Goal: Task Accomplishment & Management: Use online tool/utility

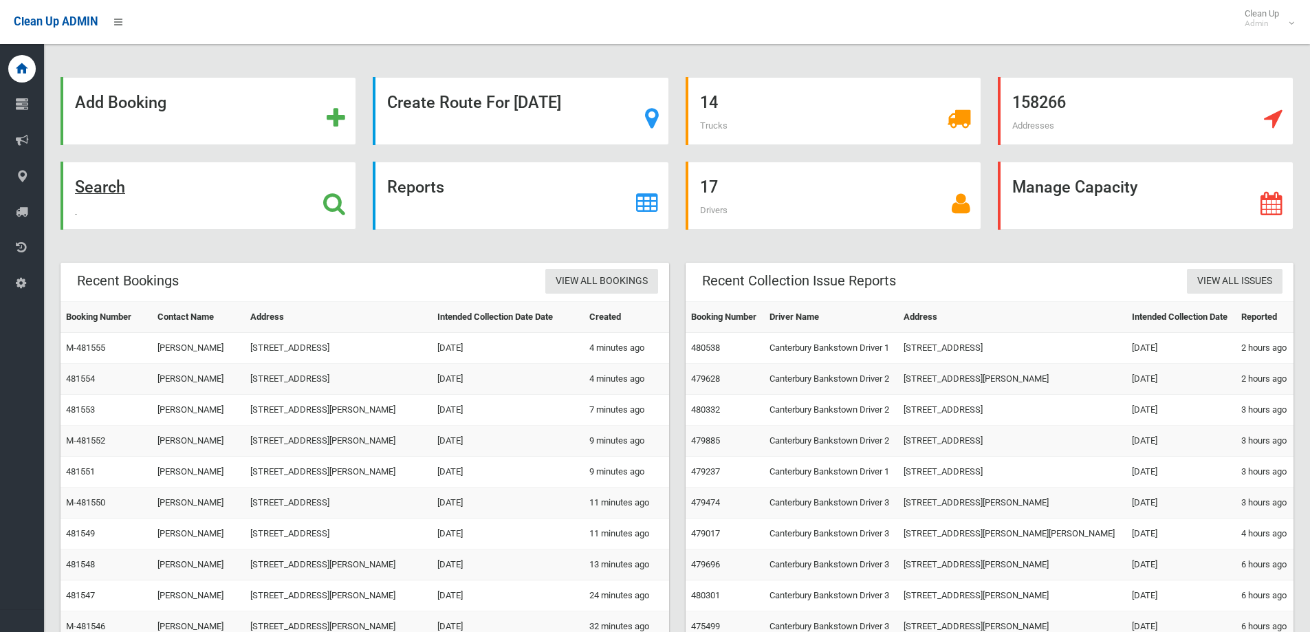
click at [243, 211] on div "Search" at bounding box center [209, 196] width 296 height 68
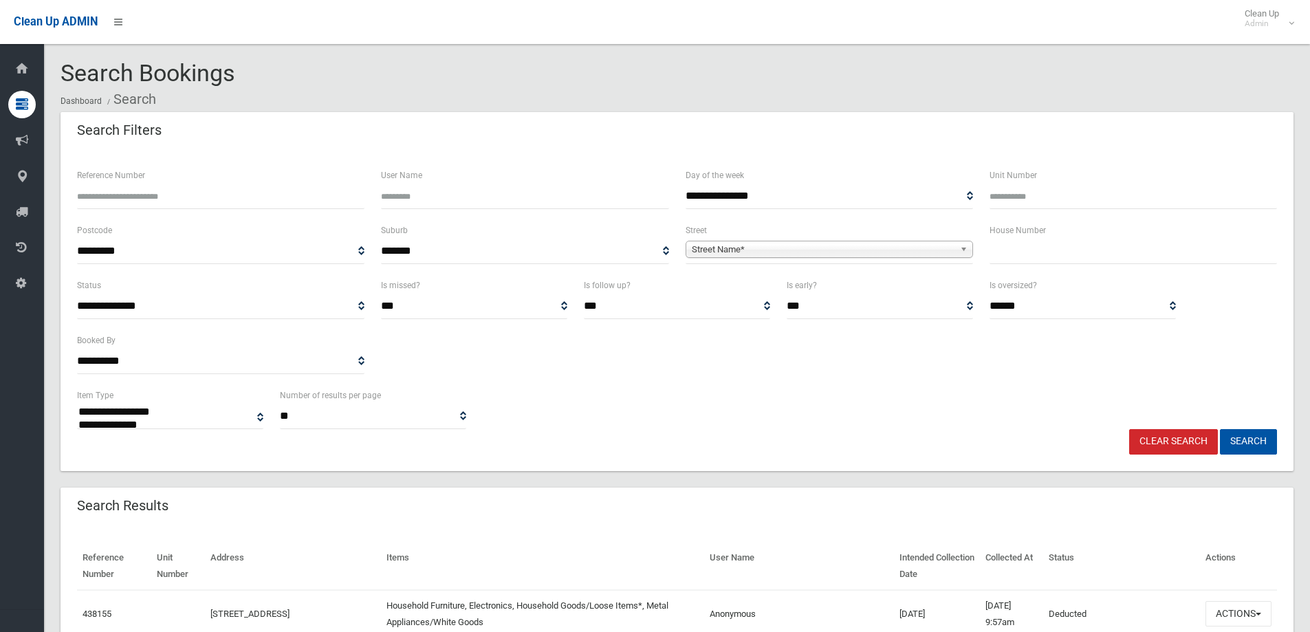
select select
click at [1059, 232] on div "House Number" at bounding box center [1133, 243] width 287 height 42
click at [1059, 246] on input "text" at bounding box center [1133, 251] width 287 height 25
type input "**"
click at [942, 249] on span "Street Name*" at bounding box center [823, 249] width 263 height 17
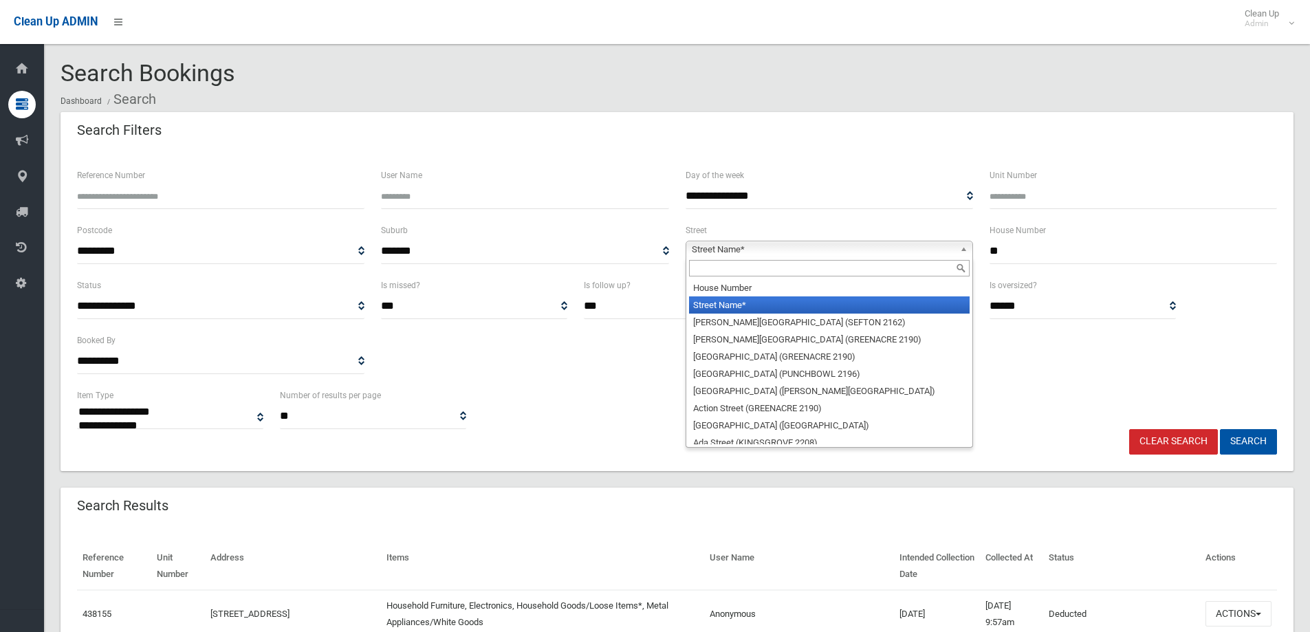
click at [933, 274] on input "text" at bounding box center [829, 268] width 281 height 17
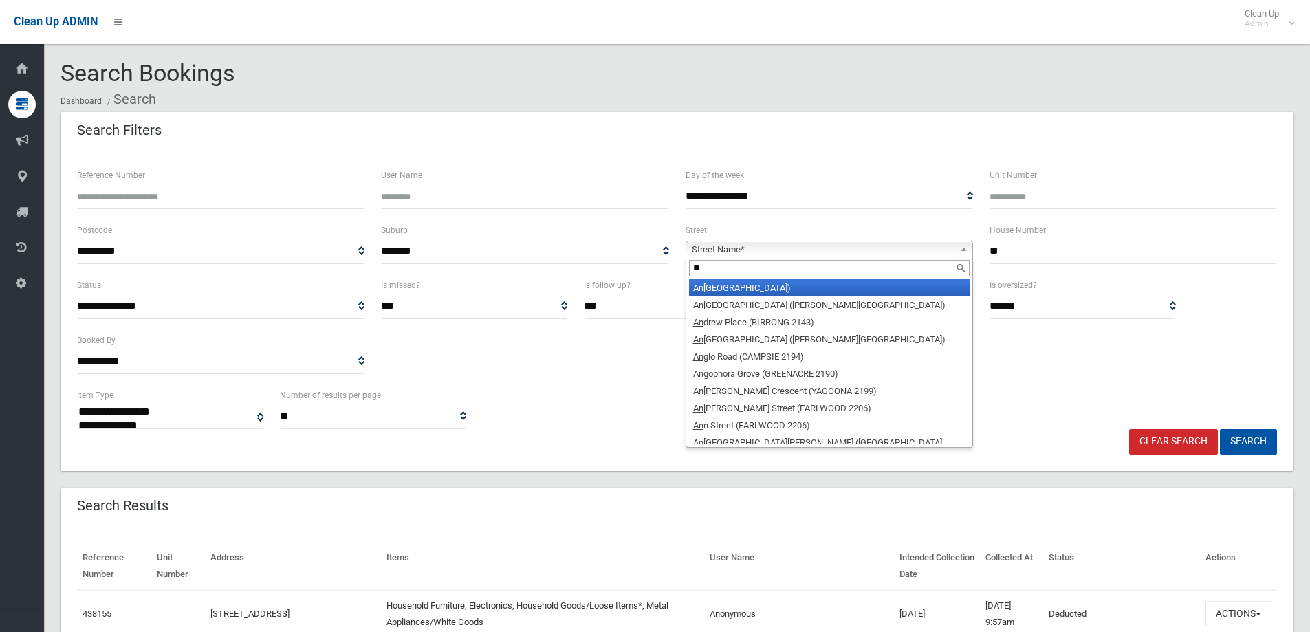
type input "*"
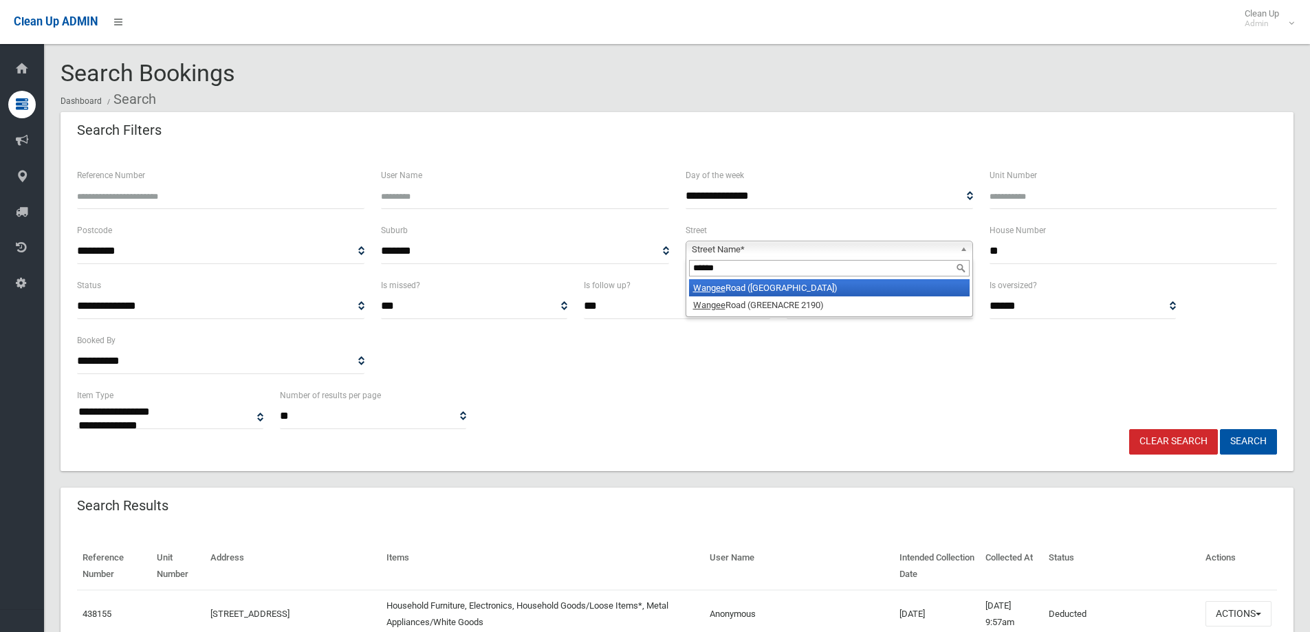
type input "******"
click at [802, 288] on li "Wangee Road (LAKEMBA 2195)" at bounding box center [829, 287] width 281 height 17
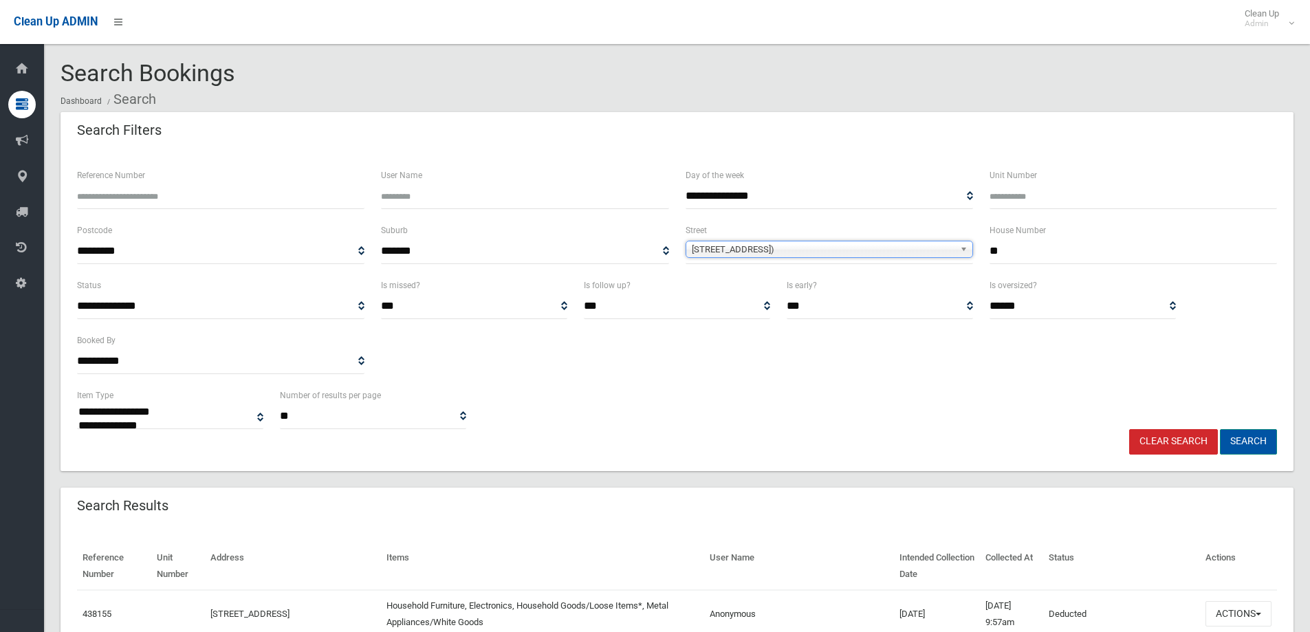
click at [1268, 444] on button "Search" at bounding box center [1248, 441] width 57 height 25
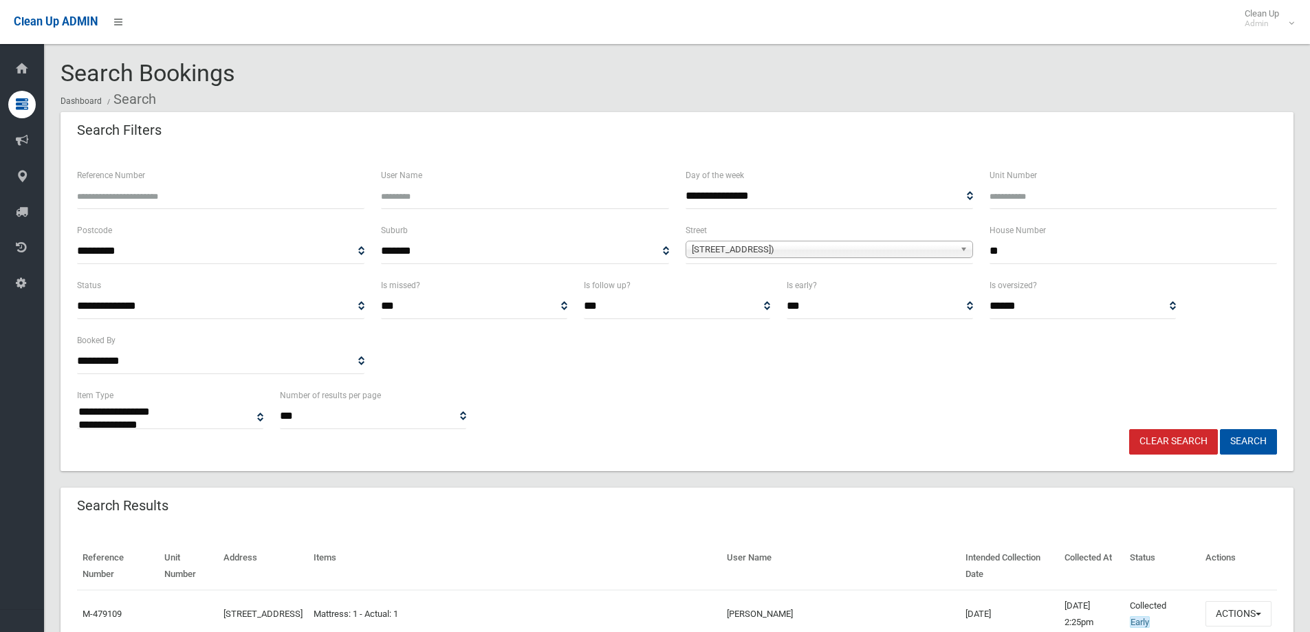
select select
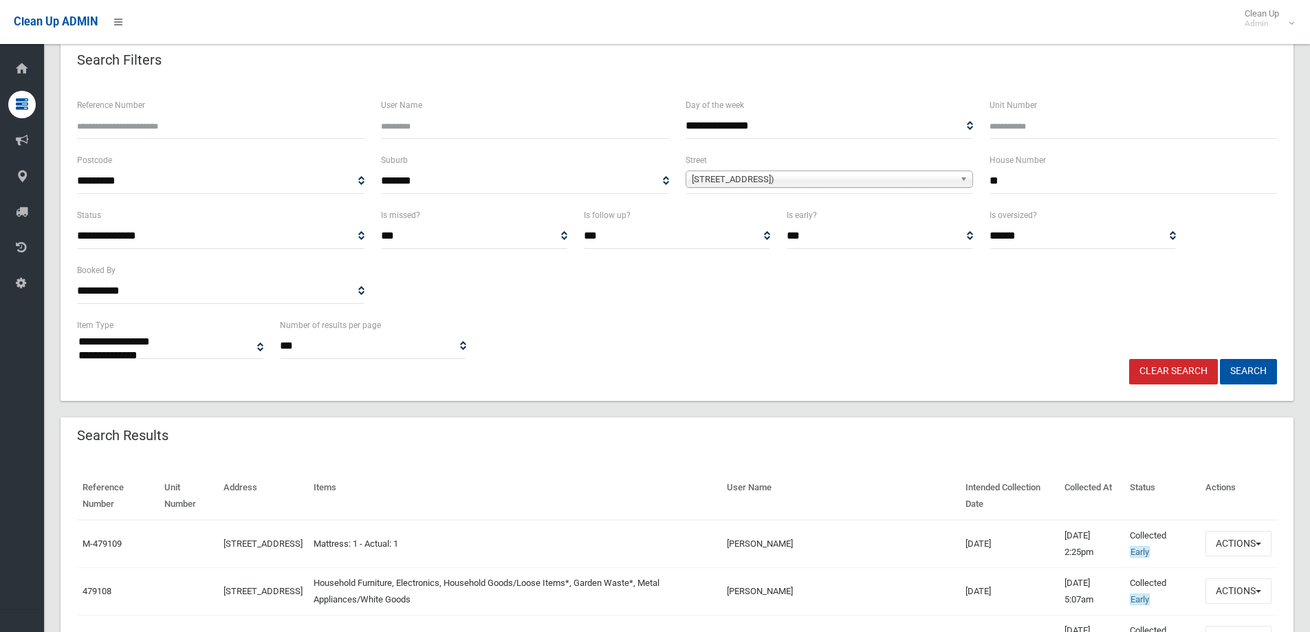
scroll to position [138, 0]
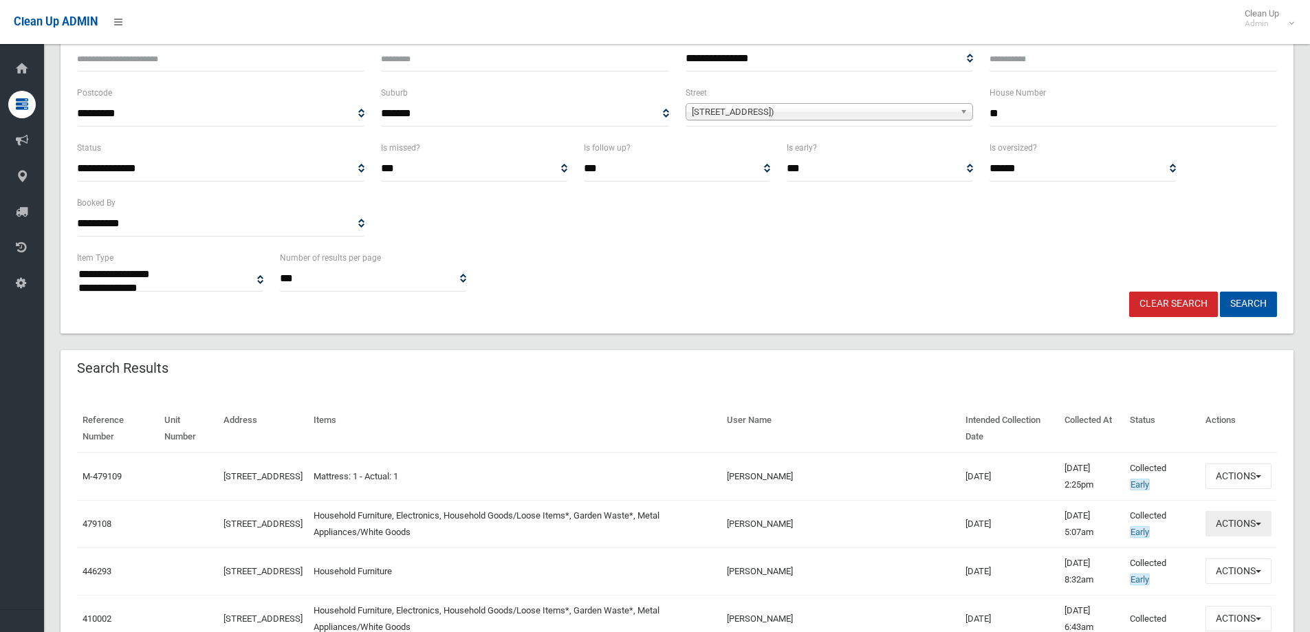
click at [1219, 527] on button "Actions" at bounding box center [1239, 523] width 66 height 25
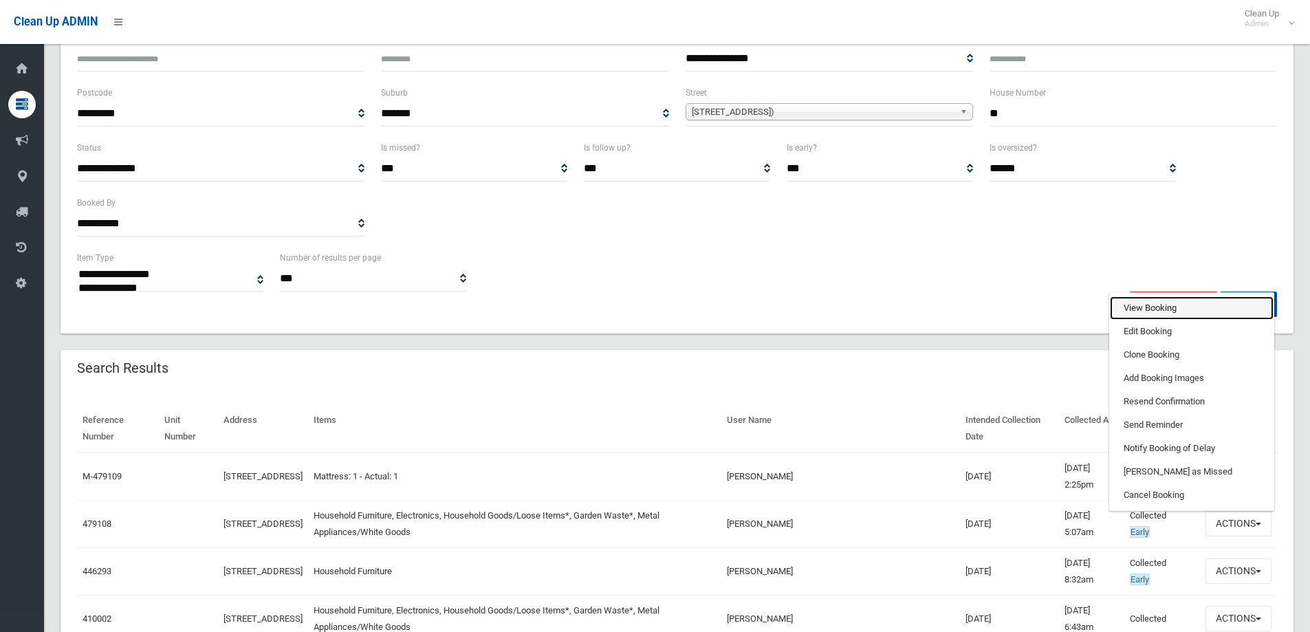
click at [1180, 314] on link "View Booking" at bounding box center [1192, 307] width 164 height 23
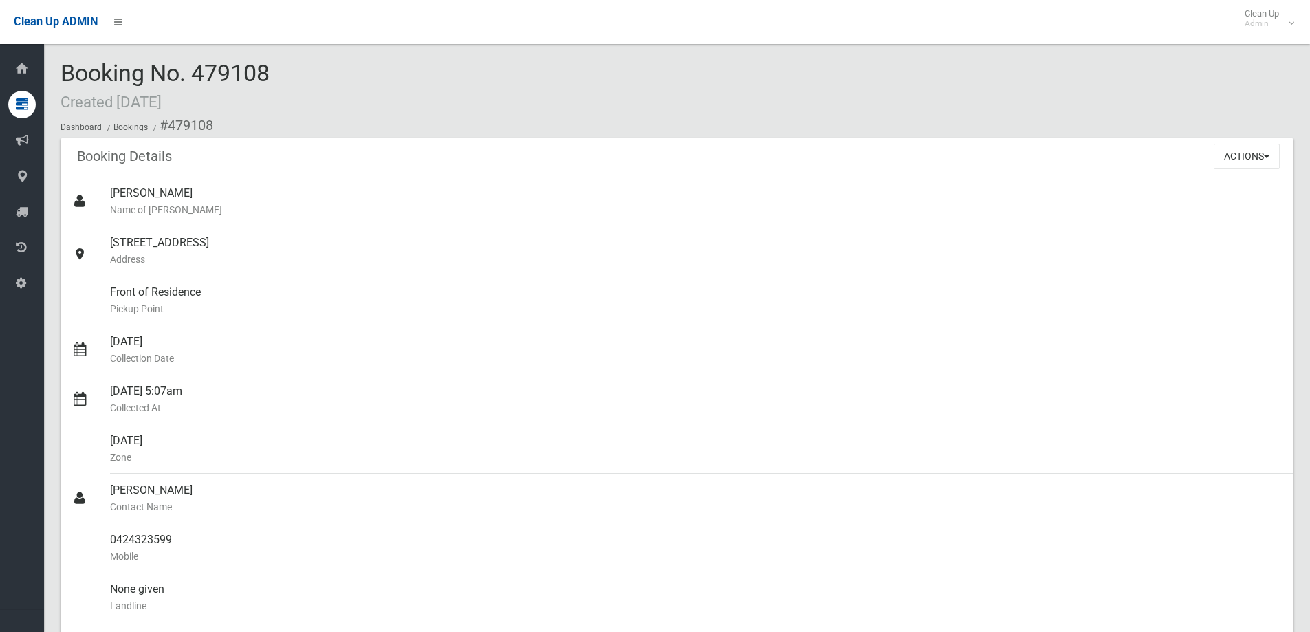
scroll to position [757, 0]
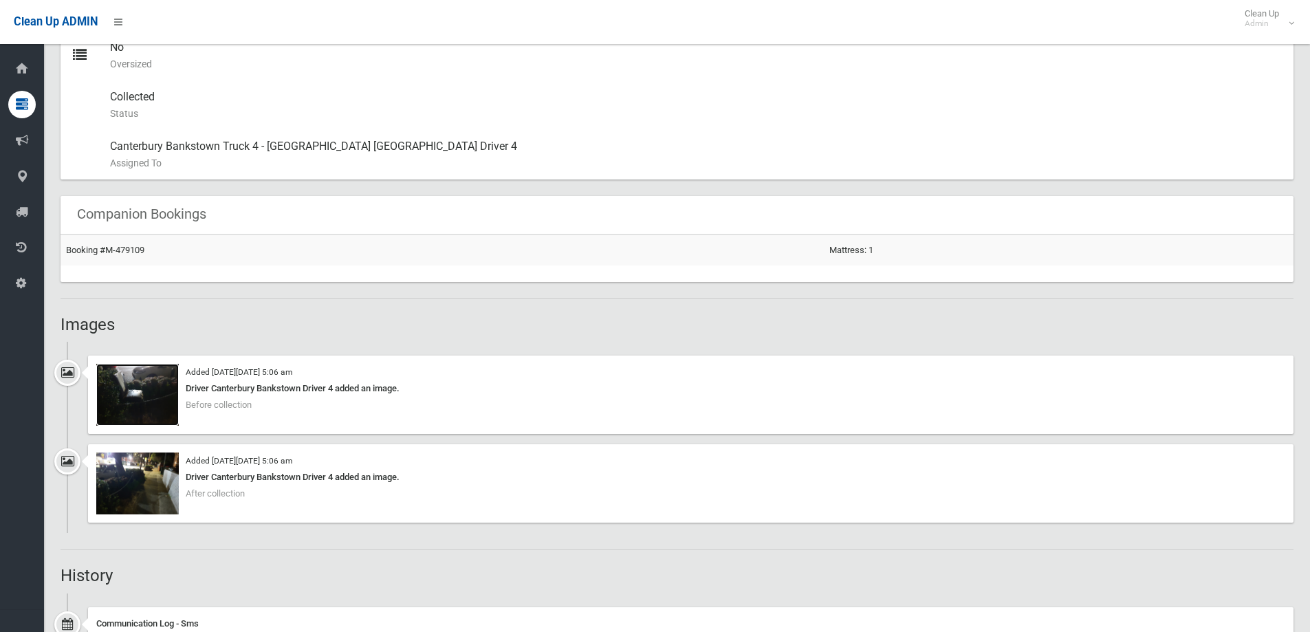
click at [168, 380] on img at bounding box center [137, 395] width 83 height 62
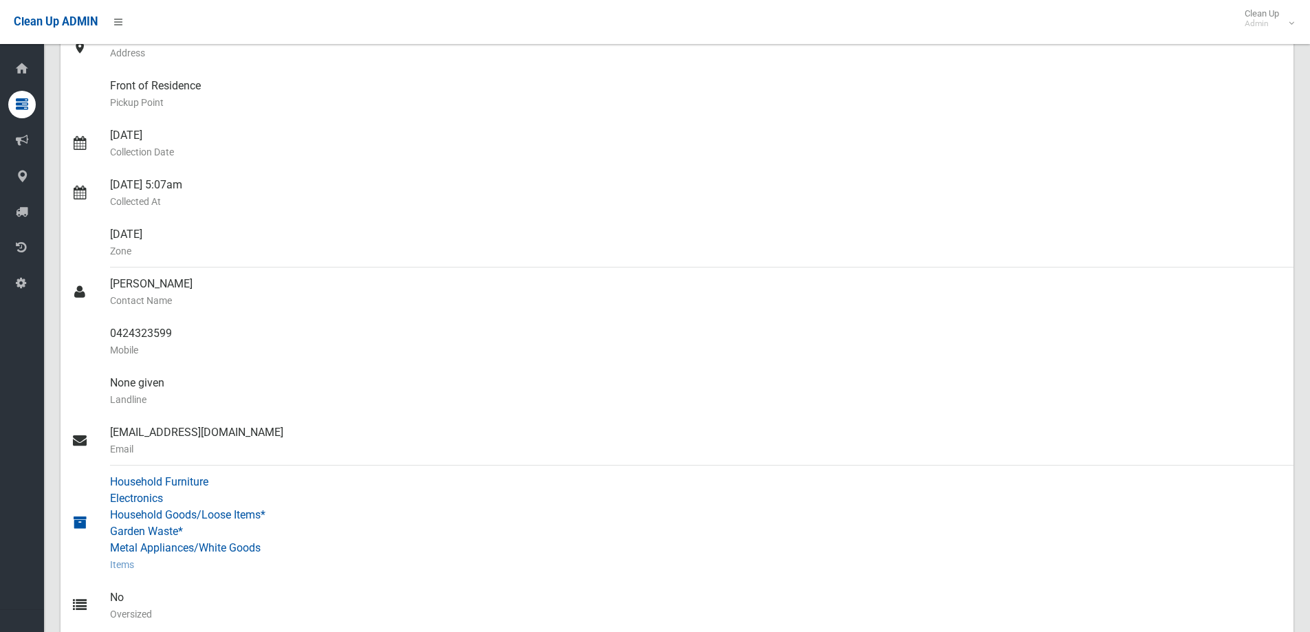
scroll to position [0, 0]
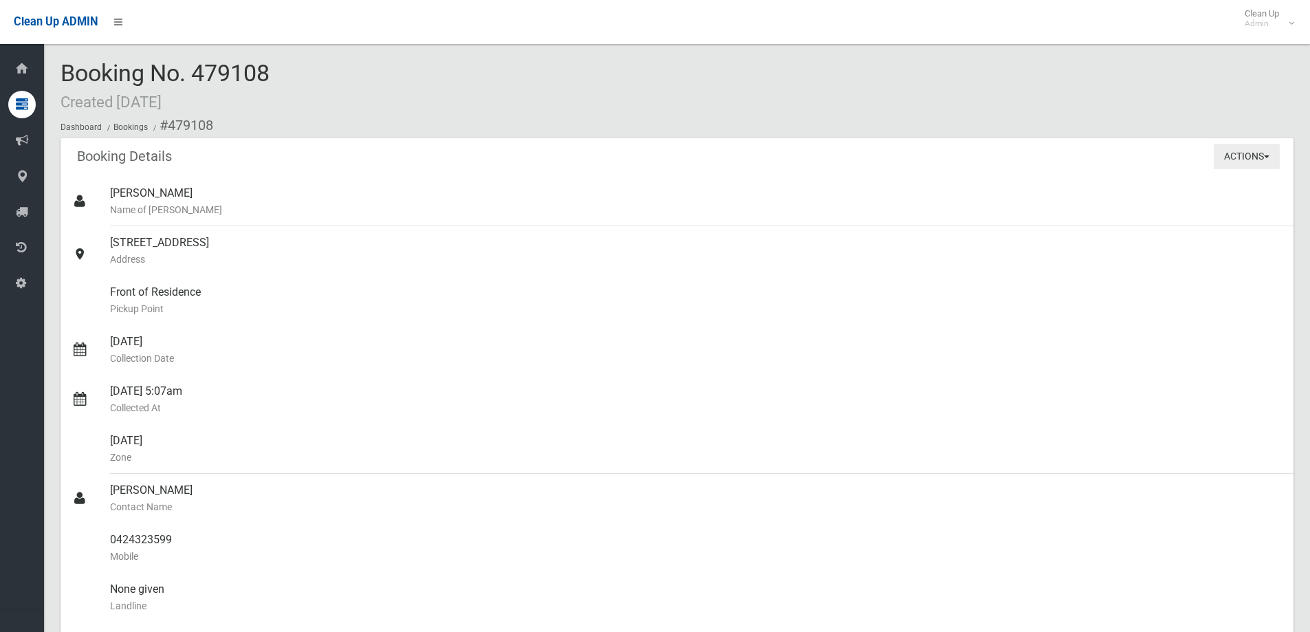
click at [1267, 166] on button "Actions" at bounding box center [1247, 156] width 66 height 25
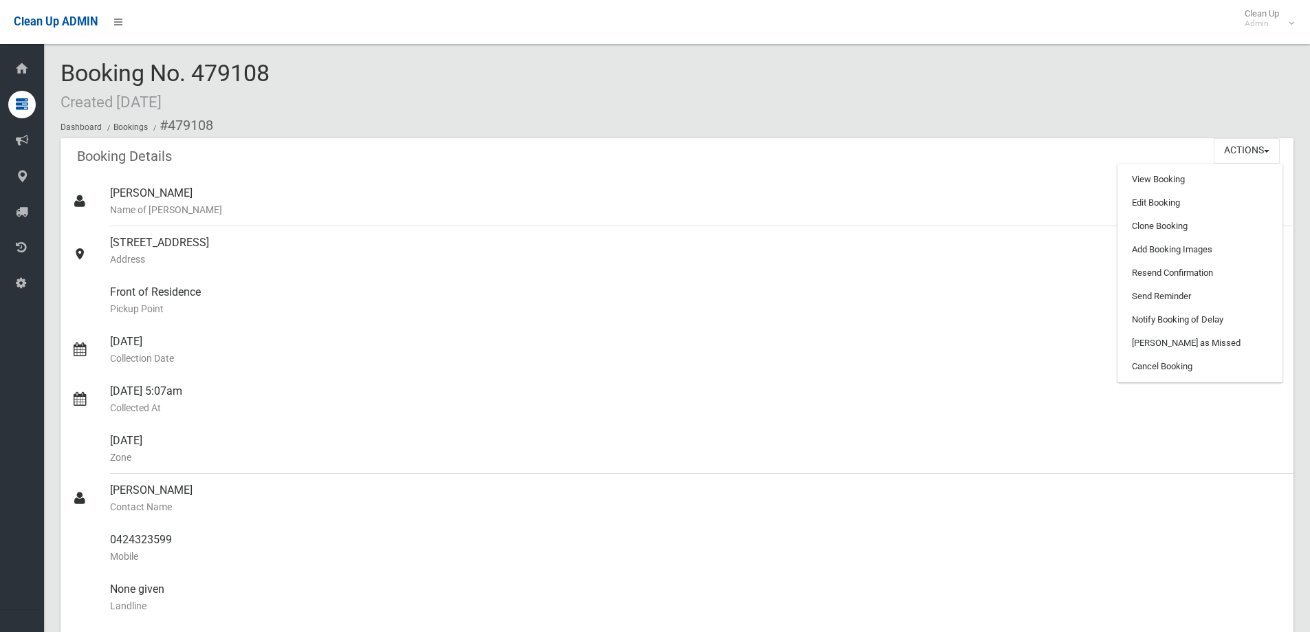
click at [1122, 149] on div "Booking Details Actions View Booking Edit Booking Clone Booking Add Booking Ima…" at bounding box center [677, 157] width 1233 height 39
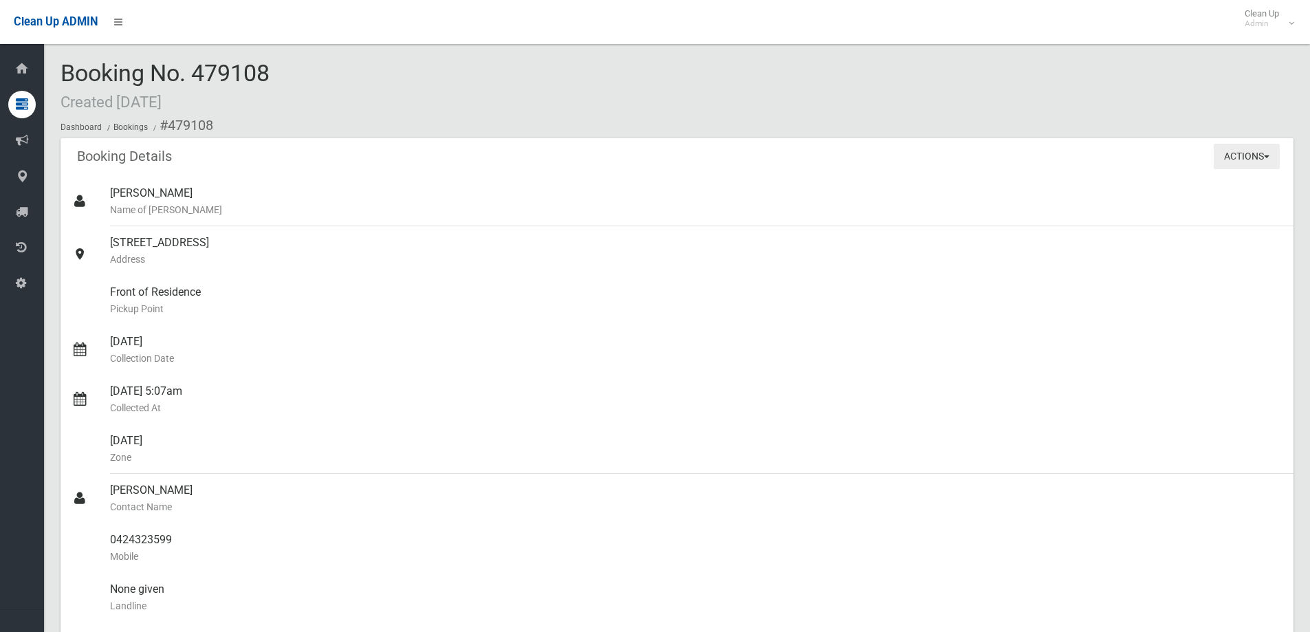
click at [1267, 162] on button "Actions" at bounding box center [1247, 156] width 66 height 25
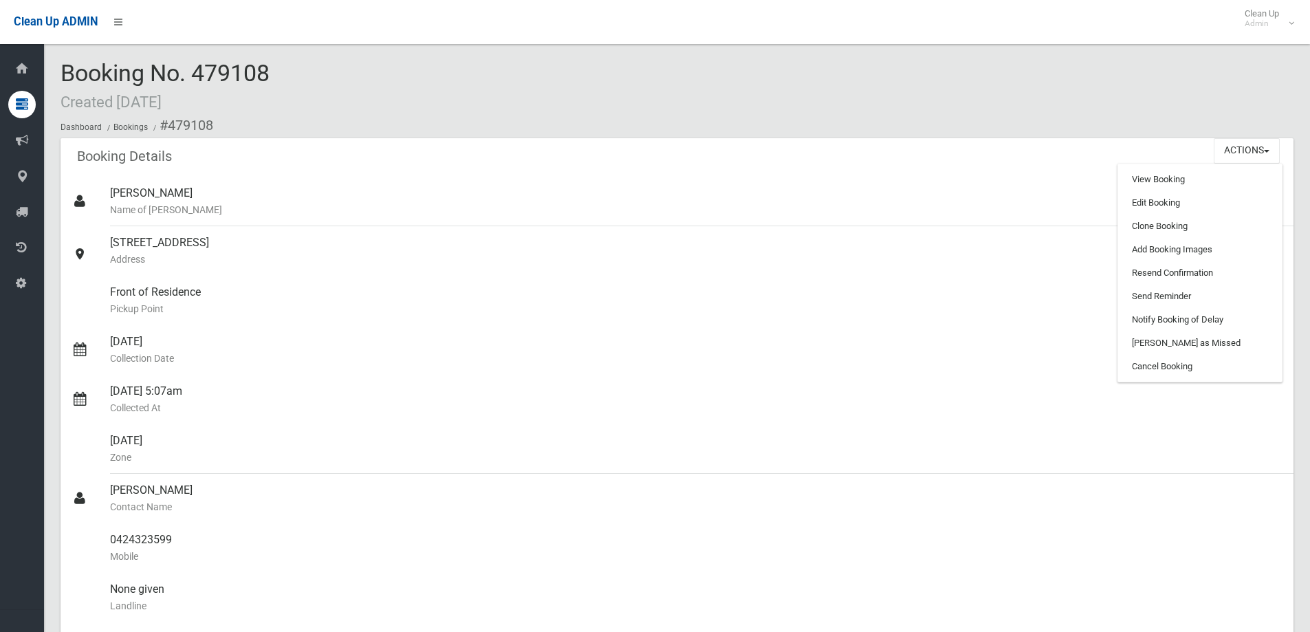
click at [1180, 149] on div "Booking Details Actions View Booking Edit Booking Clone Booking Add Booking Ima…" at bounding box center [677, 157] width 1233 height 39
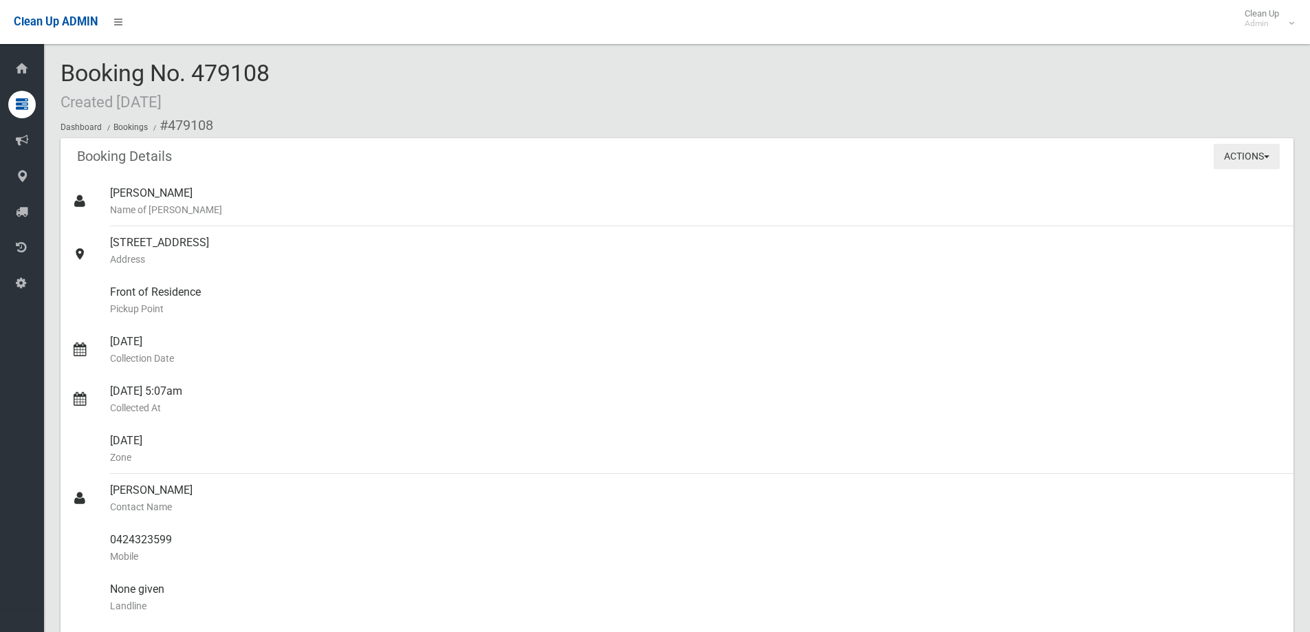
click at [1217, 154] on button "Actions" at bounding box center [1247, 156] width 66 height 25
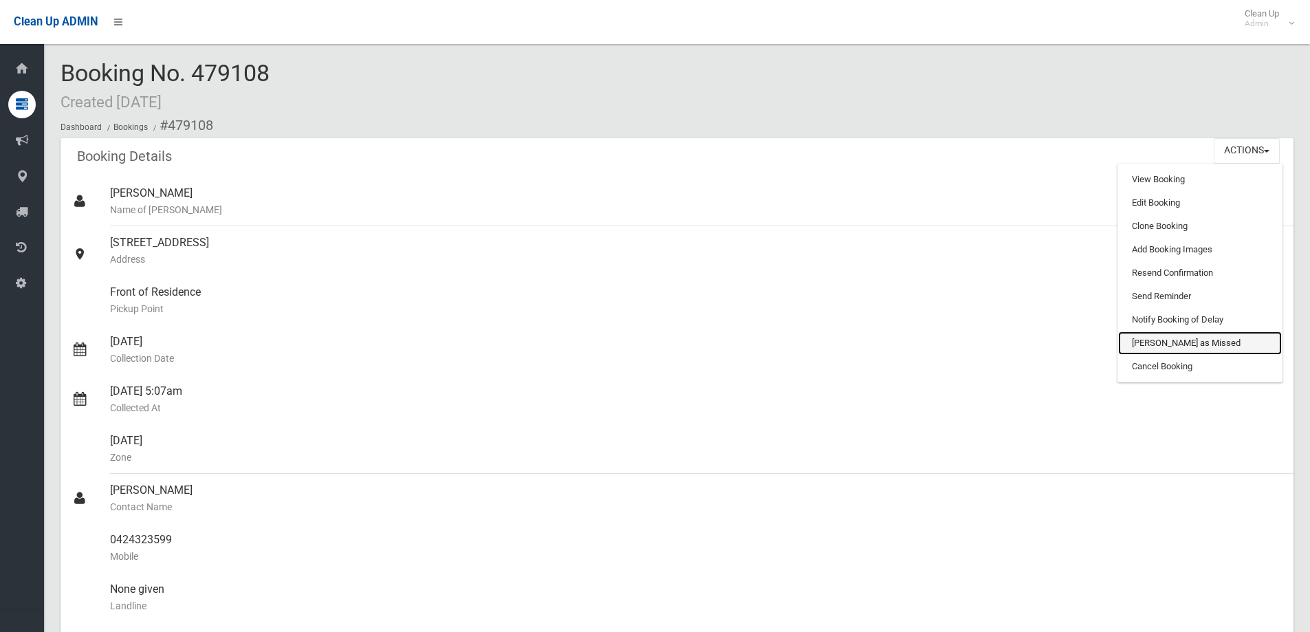
click at [1195, 345] on link "[PERSON_NAME] as Missed" at bounding box center [1200, 343] width 164 height 23
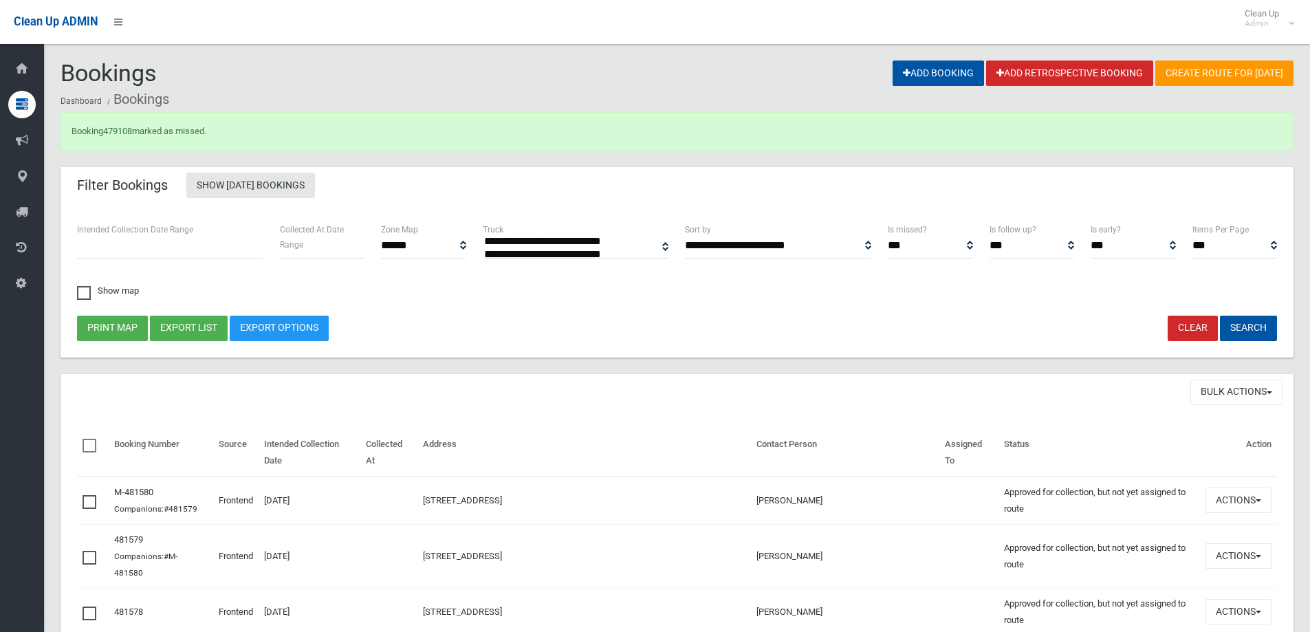
select select
